Goal: Task Accomplishment & Management: Use online tool/utility

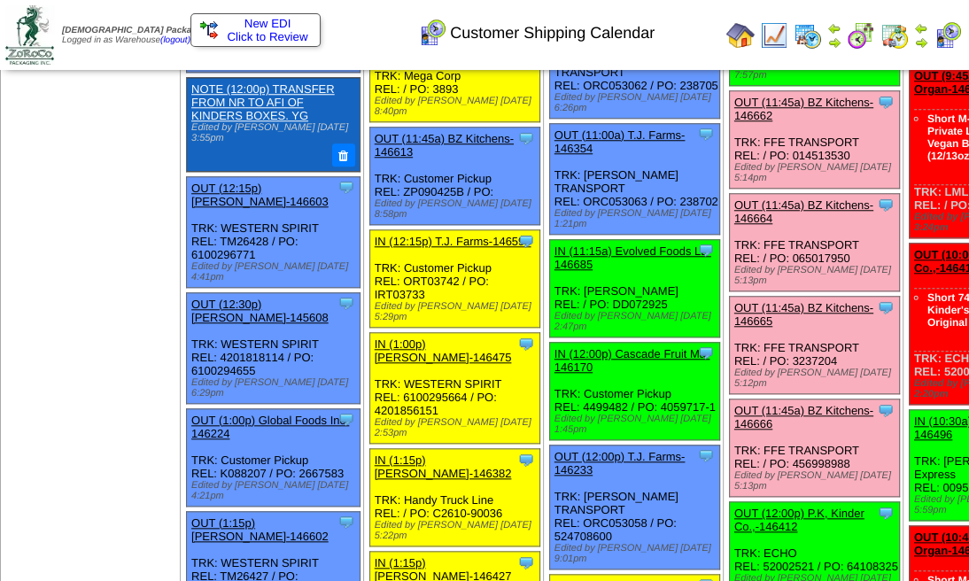
scroll to position [989, 0]
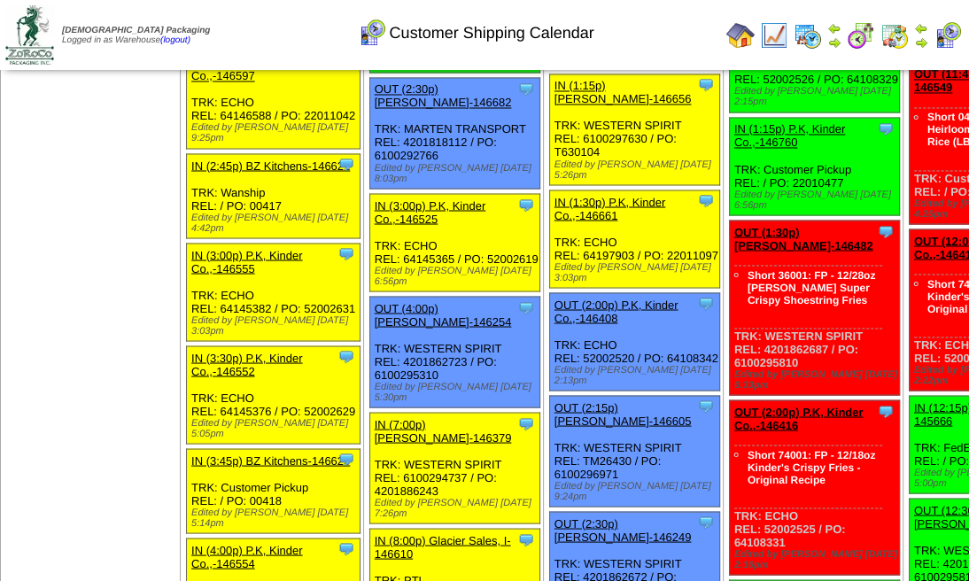
scroll to position [2017, 0]
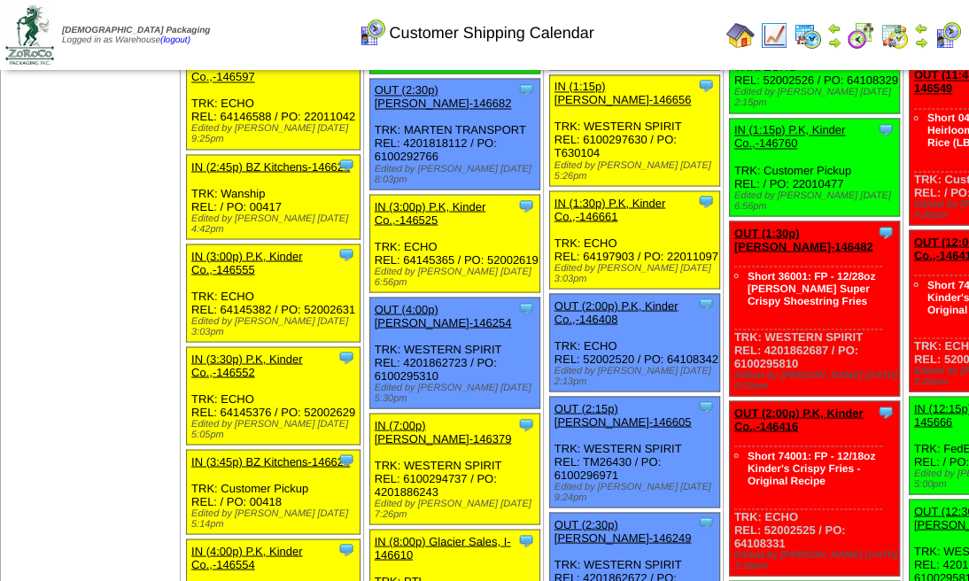
click at [917, 33] on img at bounding box center [921, 28] width 14 height 14
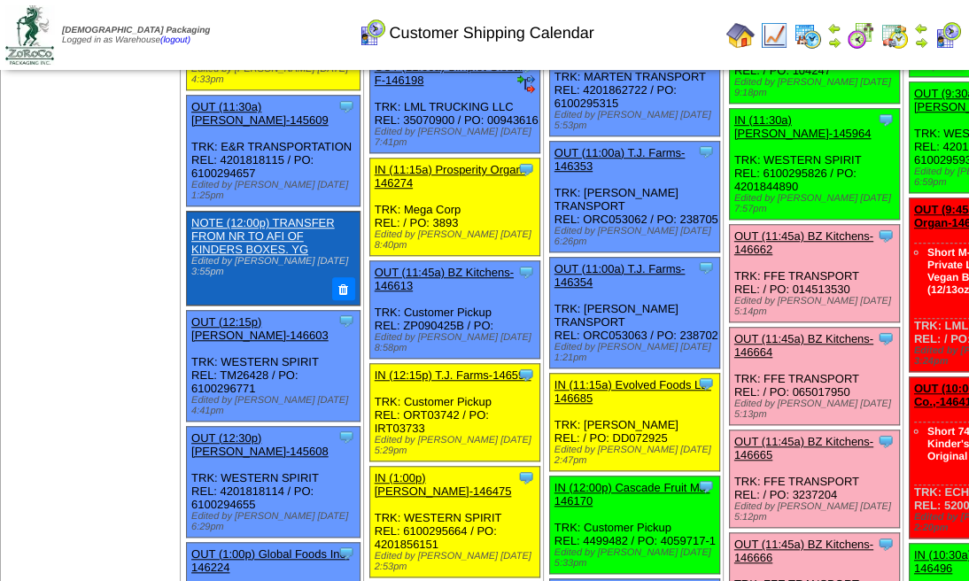
scroll to position [733, 0]
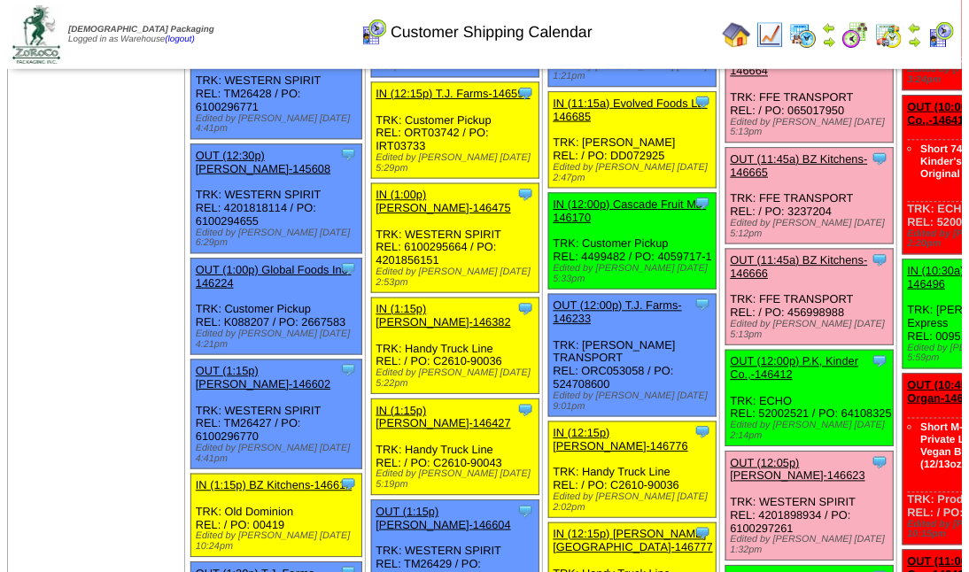
scroll to position [1136, 0]
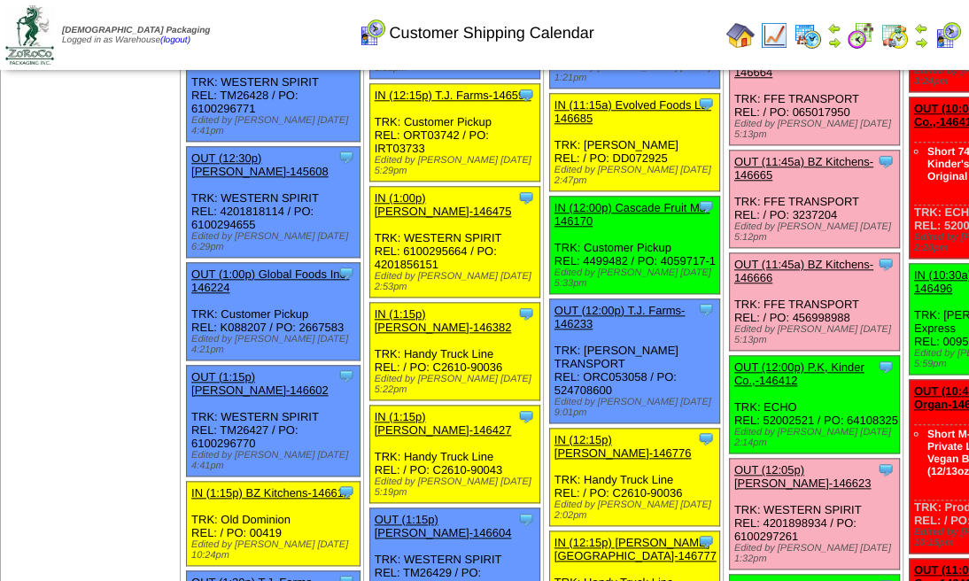
click at [734, 361] on link "OUT (12:00p) P.K, Kinder Co.,-146412" at bounding box center [799, 374] width 130 height 27
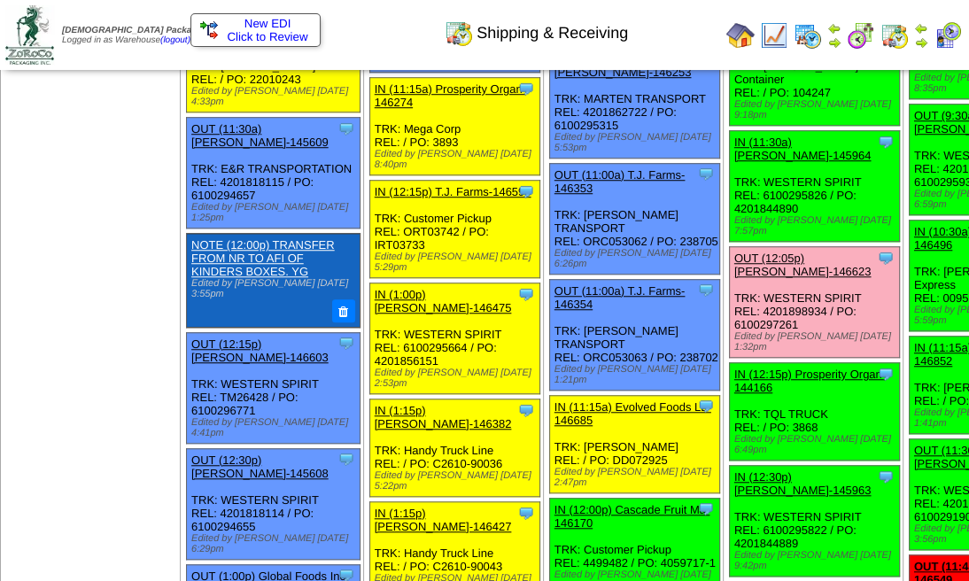
scroll to position [767, 0]
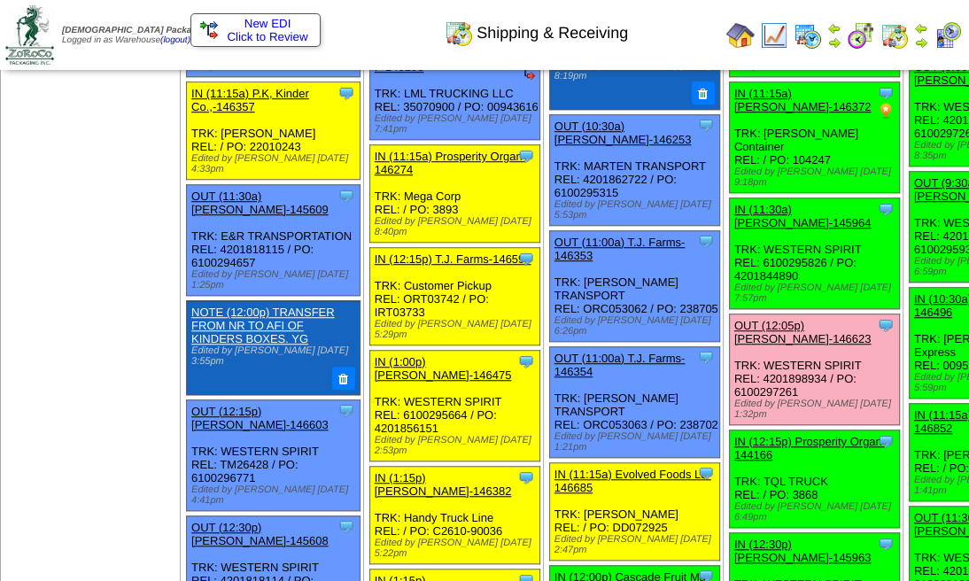
click at [919, 40] on img at bounding box center [921, 42] width 14 height 14
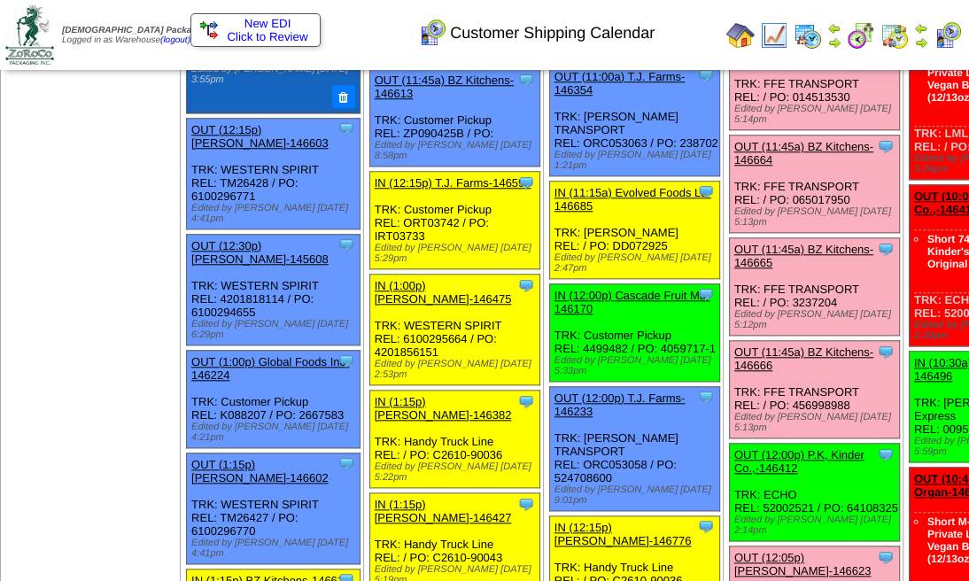
scroll to position [1063, 0]
